Goal: Task Accomplishment & Management: Manage account settings

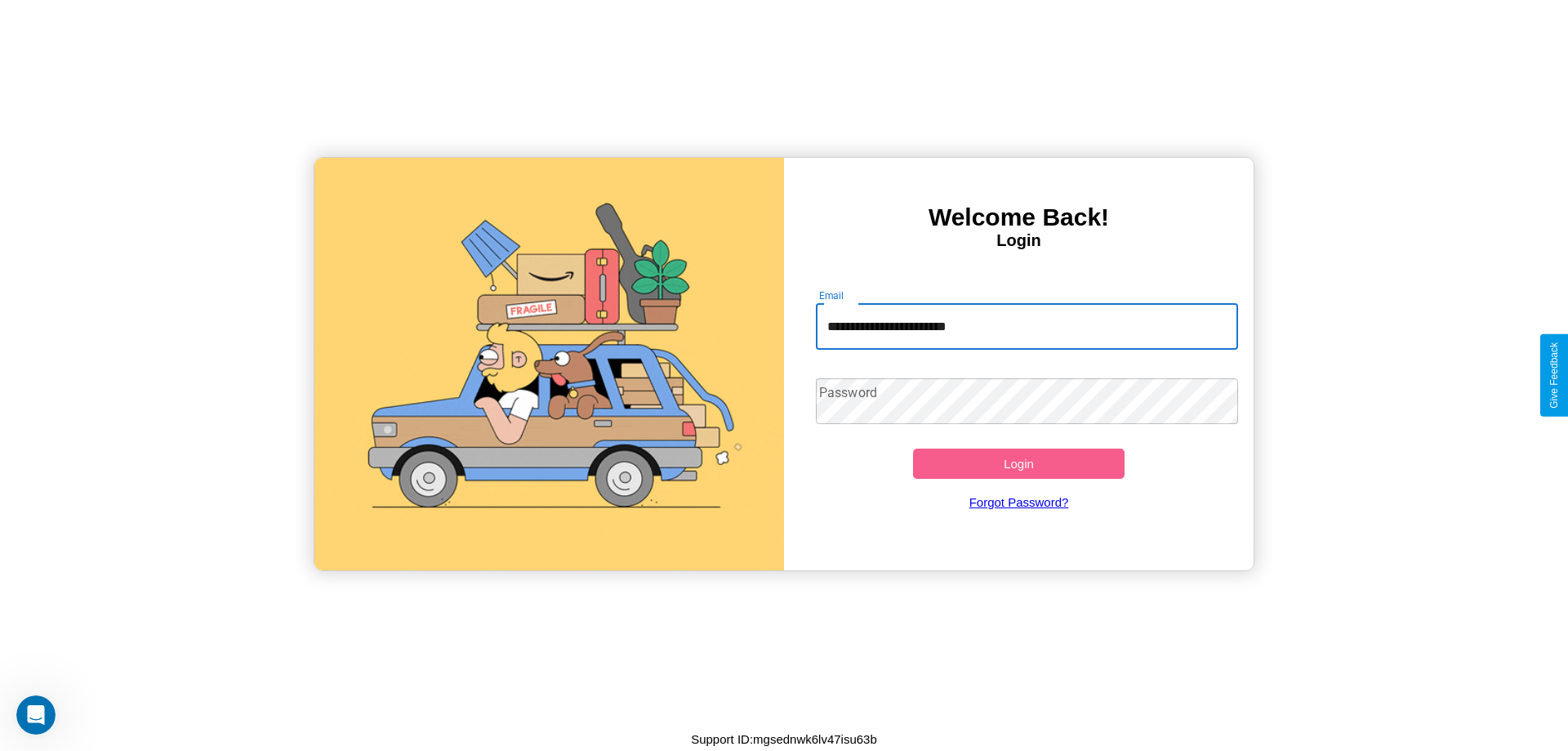
type input "**********"
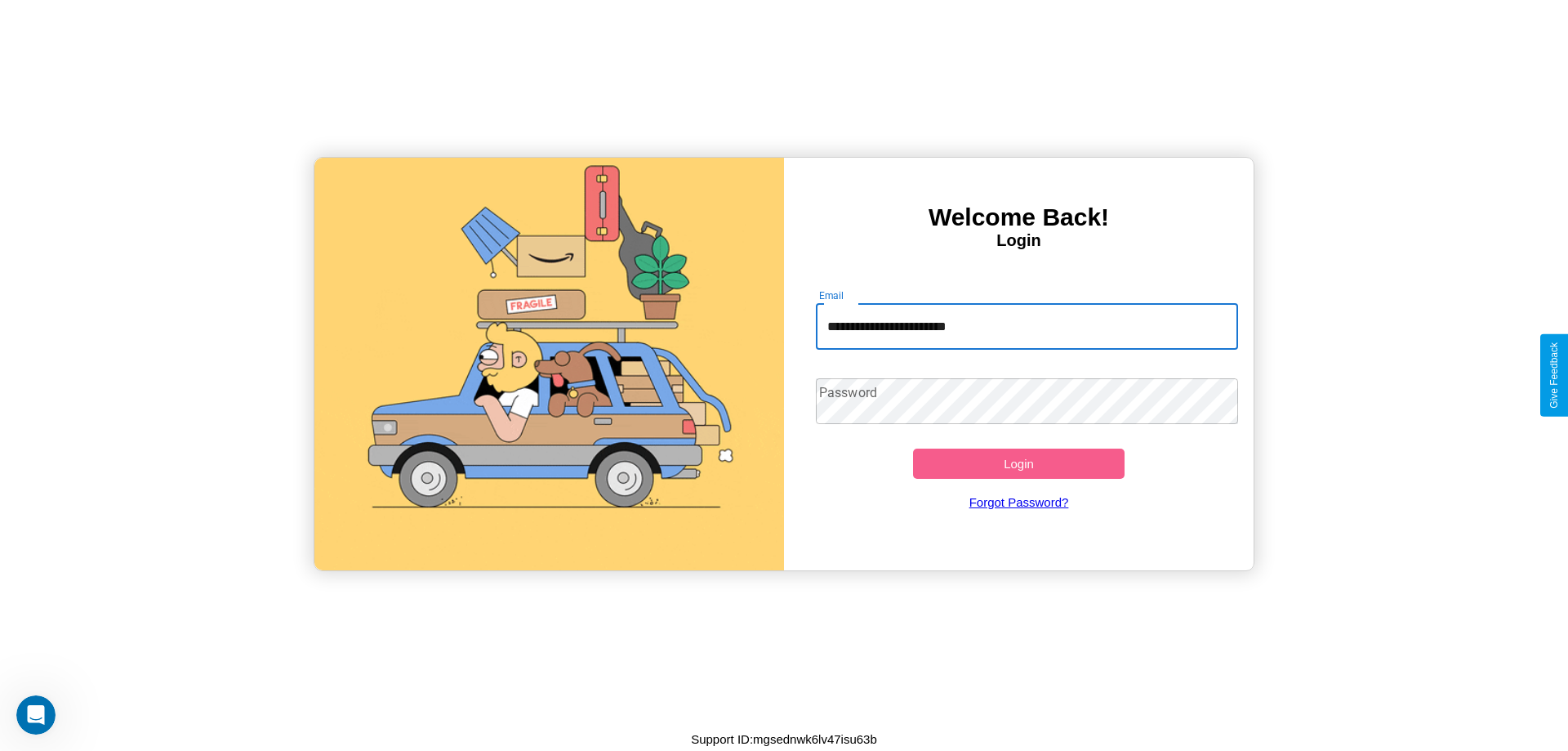
click at [1019, 463] on button "Login" at bounding box center [1019, 463] width 212 height 30
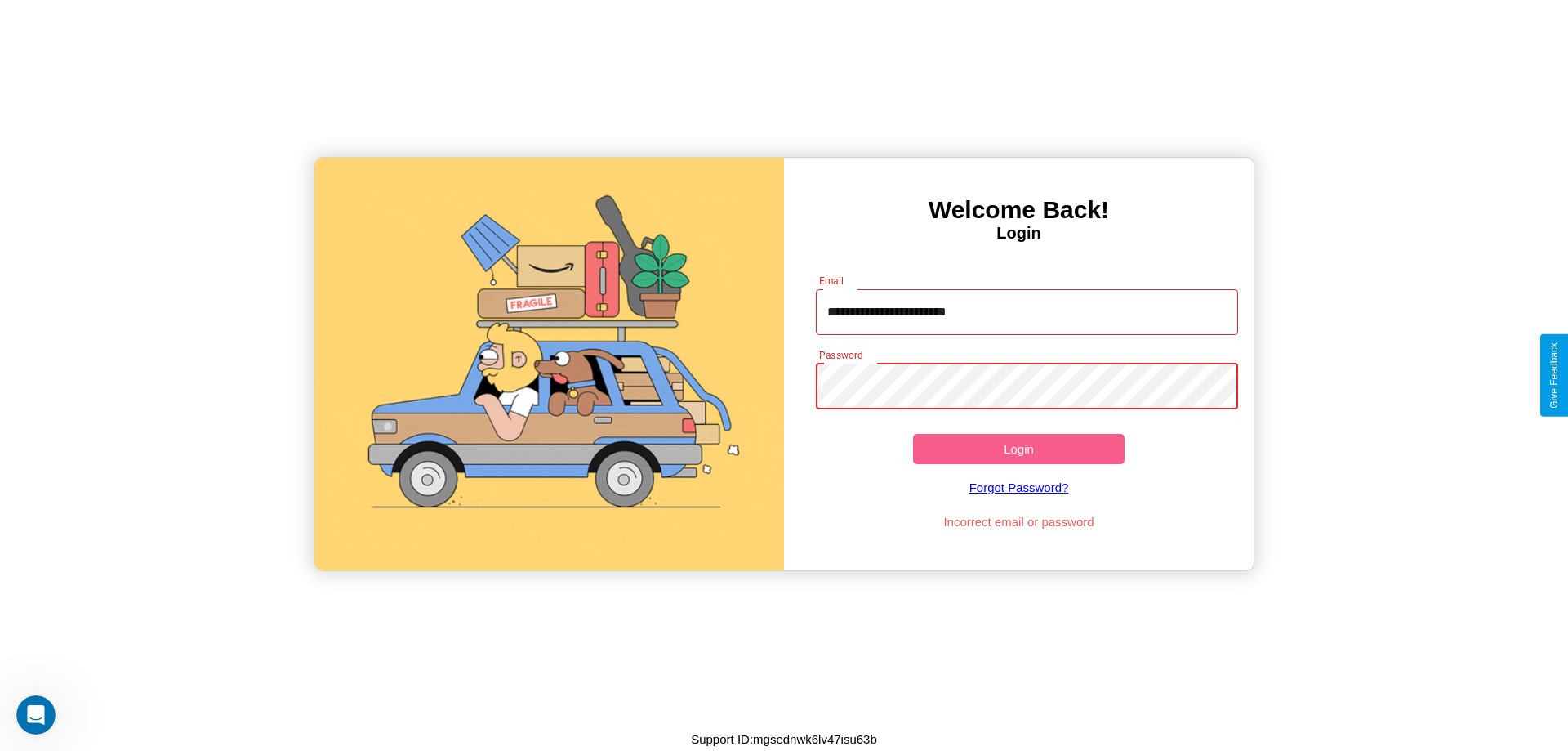
click at [1019, 448] on button "Login" at bounding box center [1019, 448] width 212 height 30
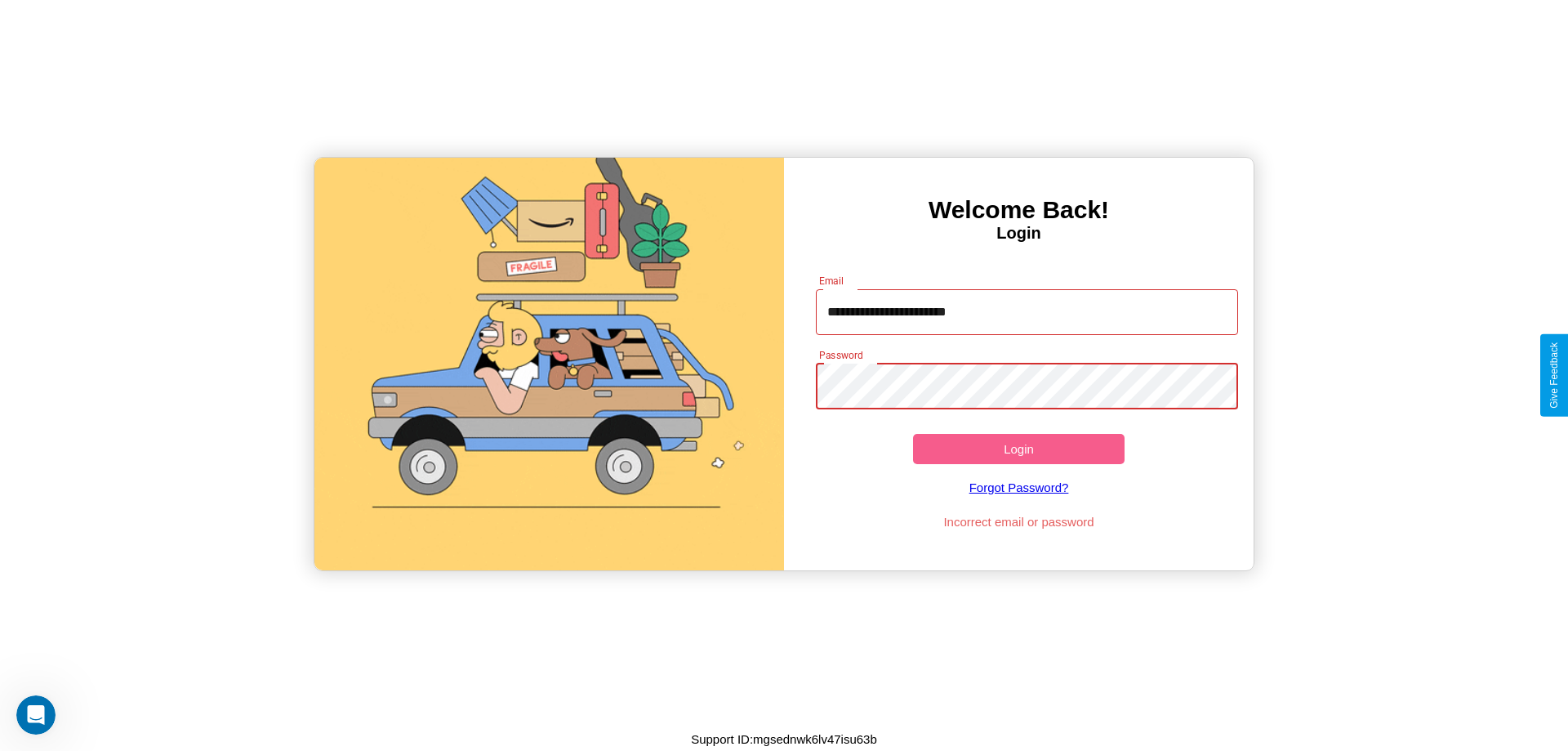
click at [1019, 448] on button "Login" at bounding box center [1019, 448] width 212 height 30
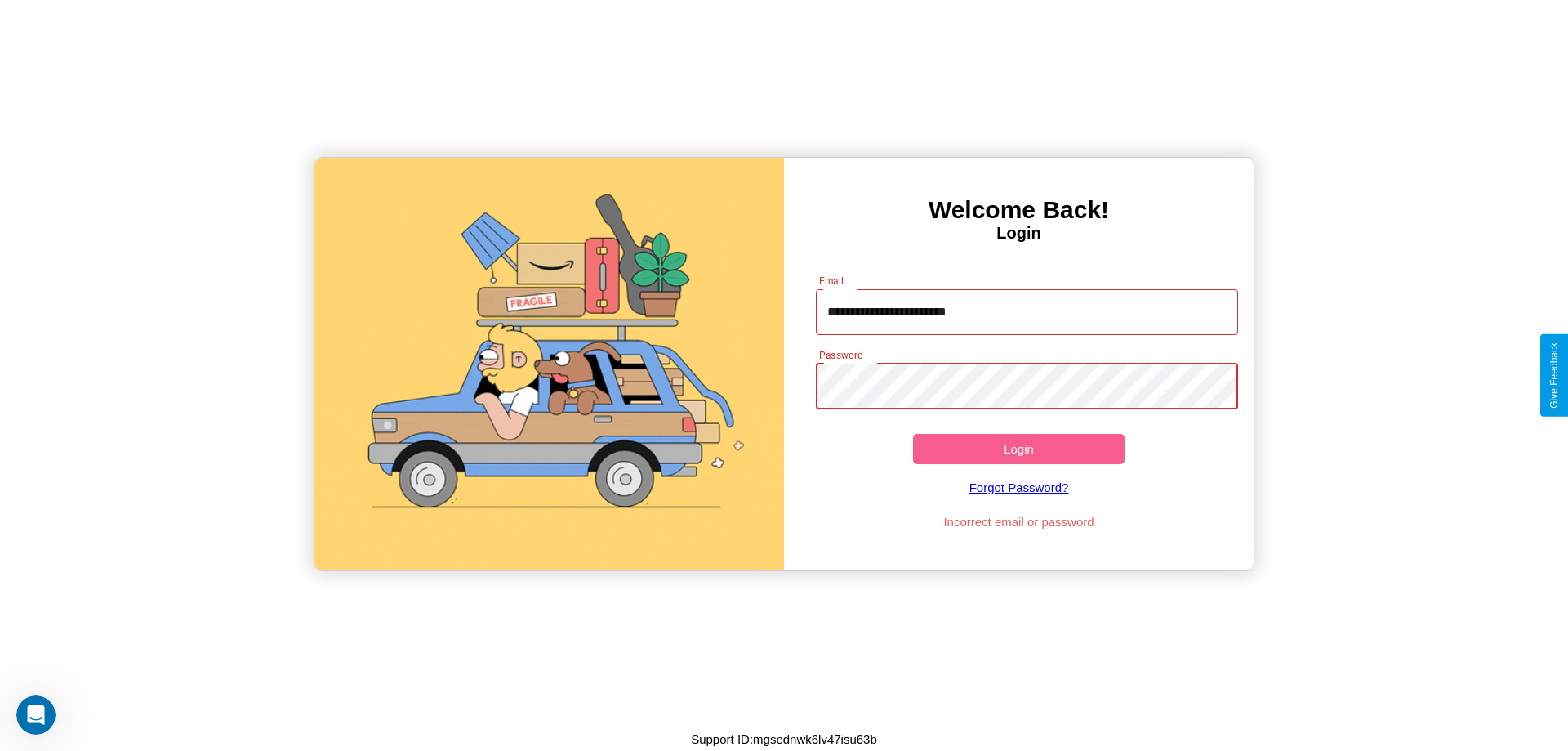
click at [1019, 448] on button "Login" at bounding box center [1019, 448] width 212 height 30
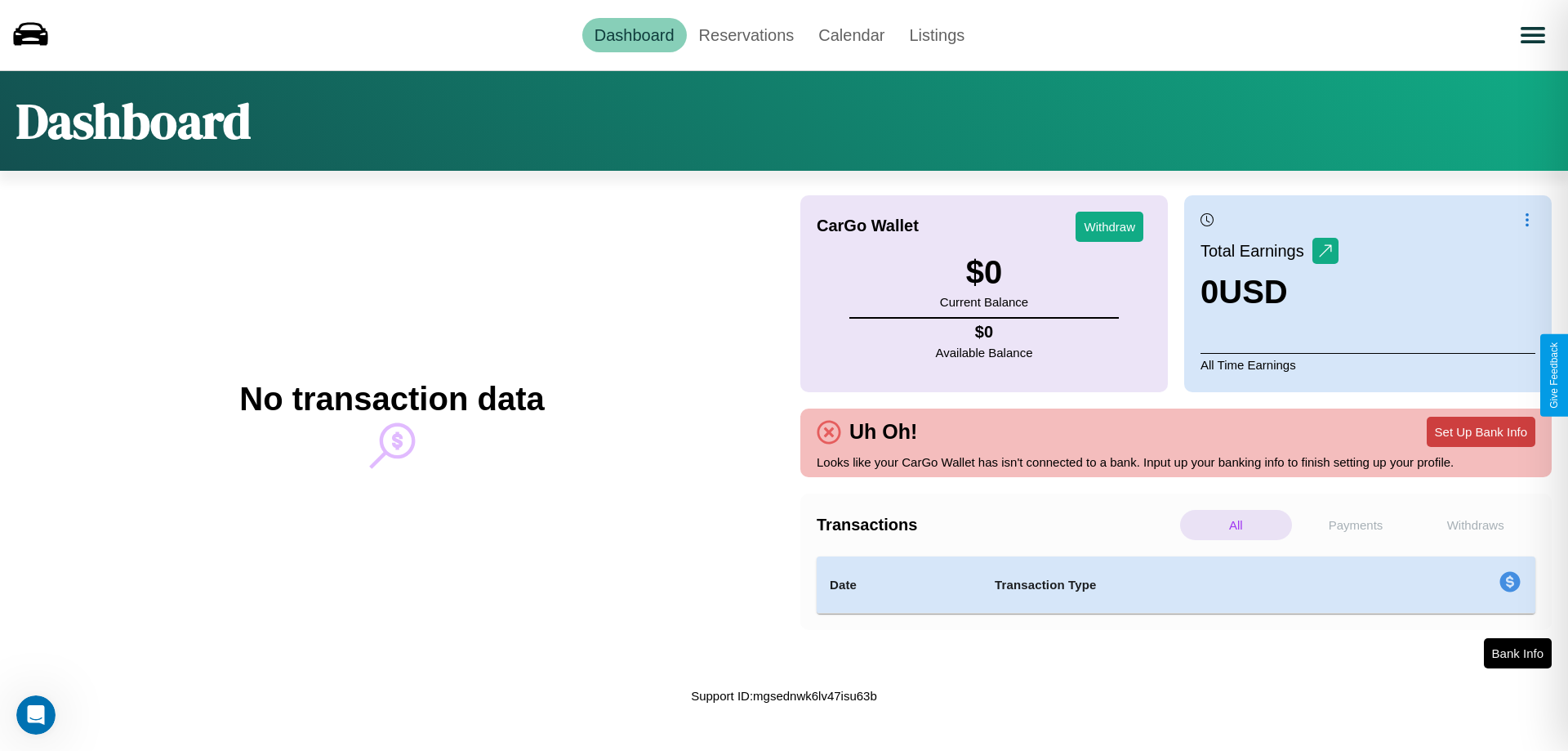
click at [1481, 431] on button "Set Up Bank Info" at bounding box center [1481, 431] width 109 height 30
